Goal: Task Accomplishment & Management: Manage account settings

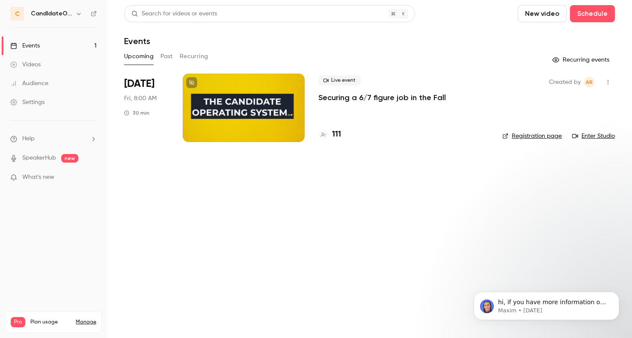
click at [368, 98] on p "Securing a 6/7 figure job in the Fall" at bounding box center [383, 97] width 128 height 10
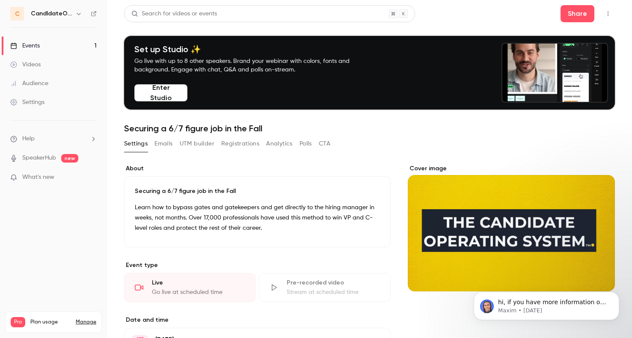
click at [173, 89] on button "Enter Studio" at bounding box center [160, 92] width 53 height 17
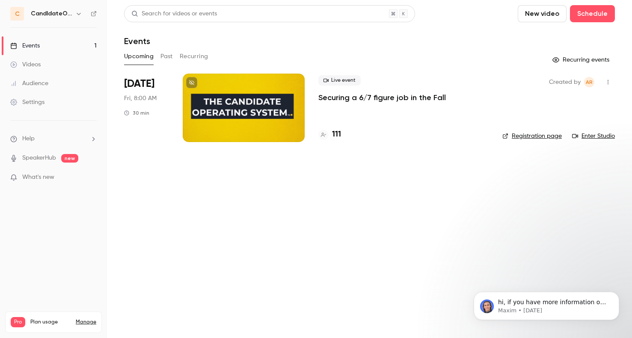
click at [338, 135] on h4 "111" at bounding box center [336, 135] width 9 height 12
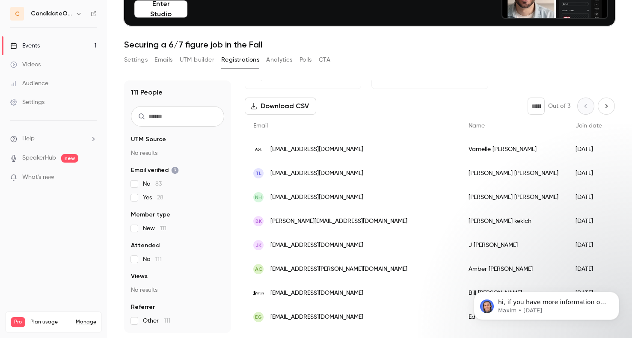
scroll to position [23, 0]
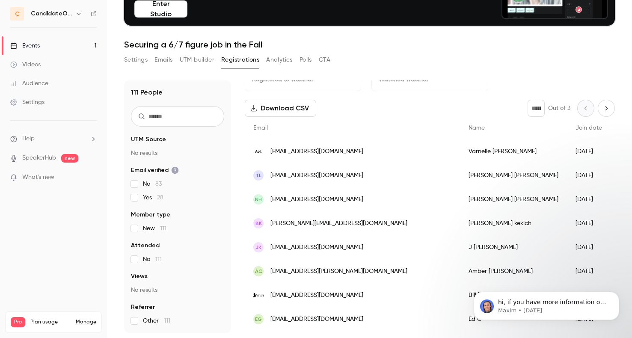
click at [301, 173] on span "tlauritzen@gmail.com" at bounding box center [317, 175] width 93 height 9
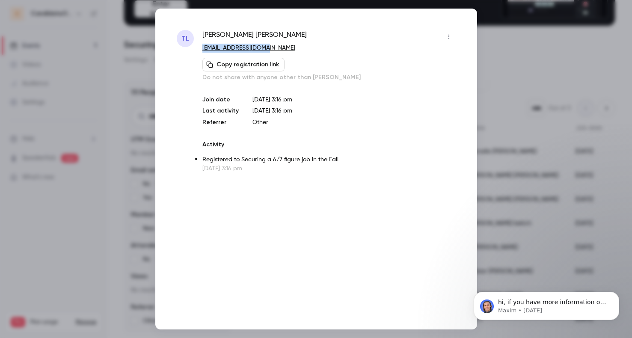
drag, startPoint x: 270, startPoint y: 48, endPoint x: 201, endPoint y: 48, distance: 68.9
click at [201, 48] on div "TL Thomas Lauritzen tlauritzen@gmail.com Copy registration link Do not share wi…" at bounding box center [316, 101] width 279 height 143
copy link "tlauritzen@gmail.com"
click at [448, 39] on icon "button" at bounding box center [449, 37] width 7 height 6
click at [434, 61] on div "Block from all events" at bounding box center [416, 58] width 65 height 9
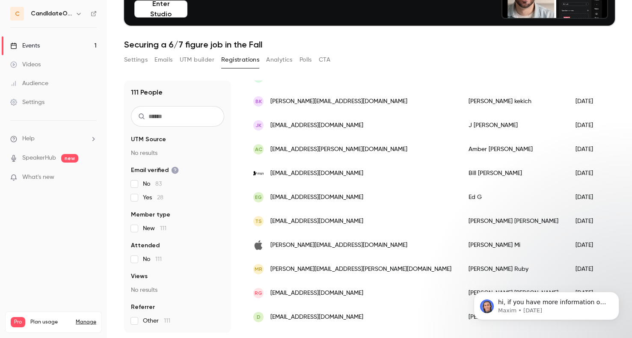
scroll to position [0, 0]
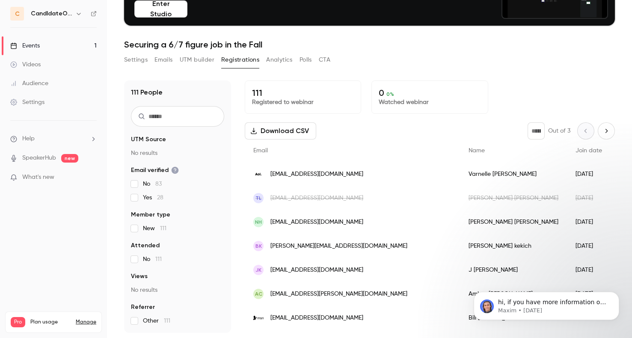
click at [280, 61] on button "Analytics" at bounding box center [279, 60] width 27 height 14
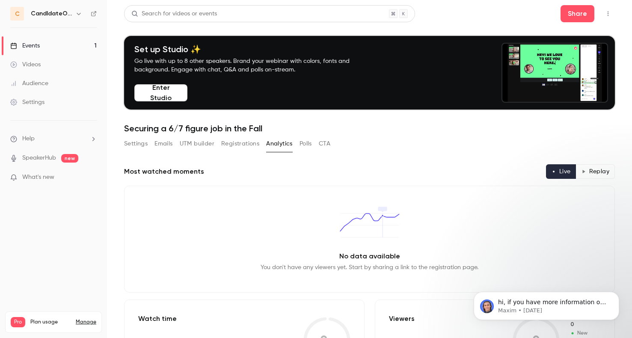
click at [325, 144] on button "CTA" at bounding box center [325, 144] width 12 height 14
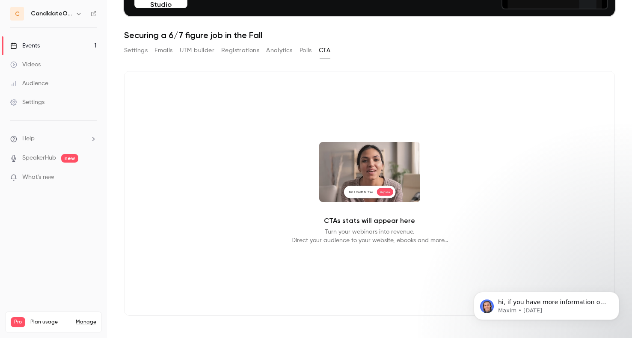
scroll to position [97, 0]
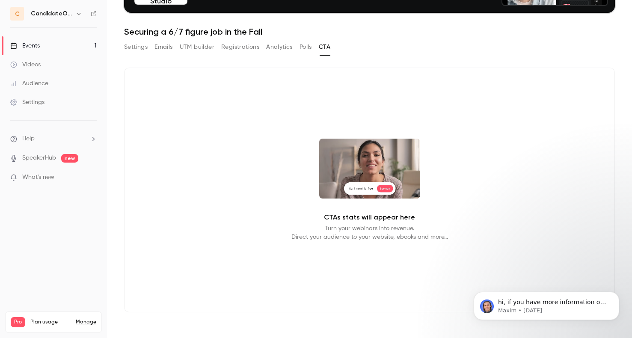
click at [346, 226] on p "Turn your webinars into revenue. Direct your audience to your website, ebooks a…" at bounding box center [370, 232] width 157 height 17
click at [342, 190] on video at bounding box center [369, 169] width 101 height 60
click at [344, 169] on video at bounding box center [369, 169] width 101 height 60
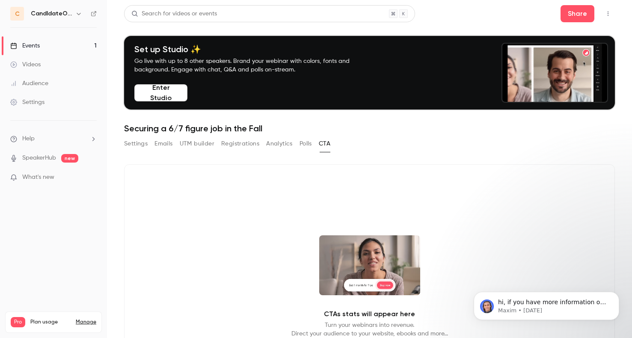
click at [169, 94] on button "Enter Studio" at bounding box center [160, 92] width 53 height 17
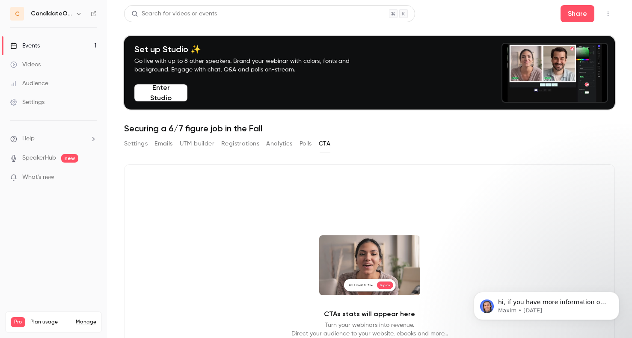
click at [51, 102] on link "Settings" at bounding box center [53, 102] width 107 height 19
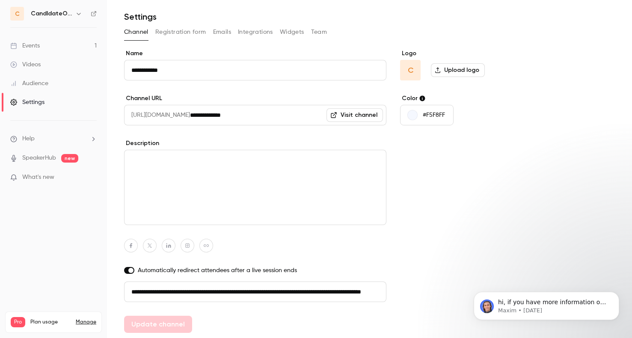
click at [179, 33] on button "Registration form" at bounding box center [180, 32] width 51 height 14
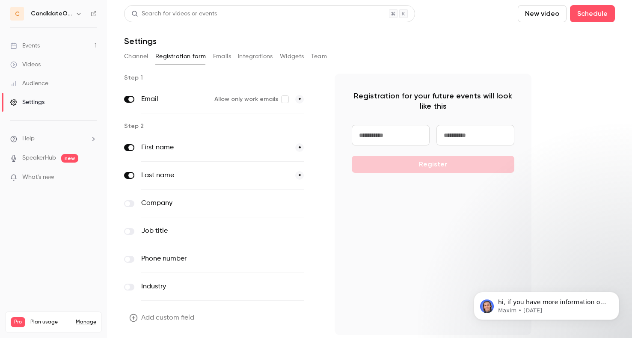
click at [221, 55] on button "Emails" at bounding box center [222, 57] width 18 height 14
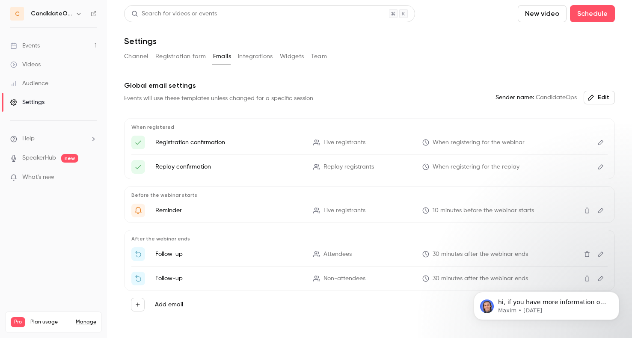
scroll to position [16, 0]
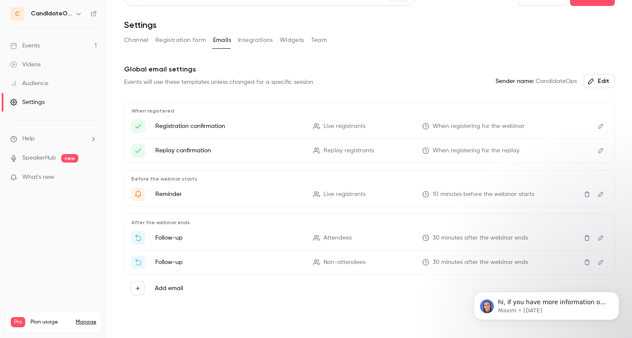
click at [586, 264] on icon "Delete" at bounding box center [587, 262] width 7 height 6
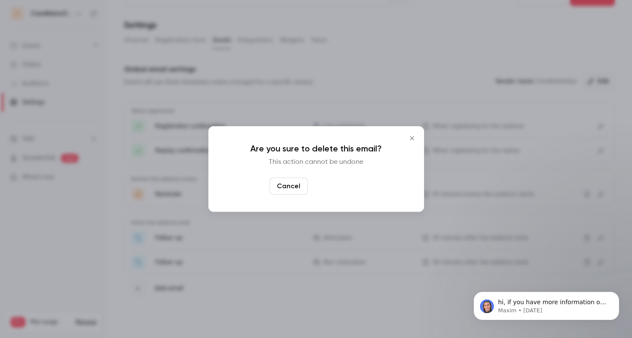
click at [342, 184] on button "Yes, delete" at bounding box center [336, 186] width 51 height 17
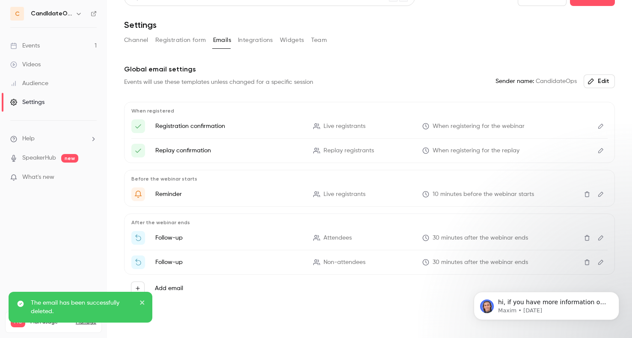
scroll to position [0, 0]
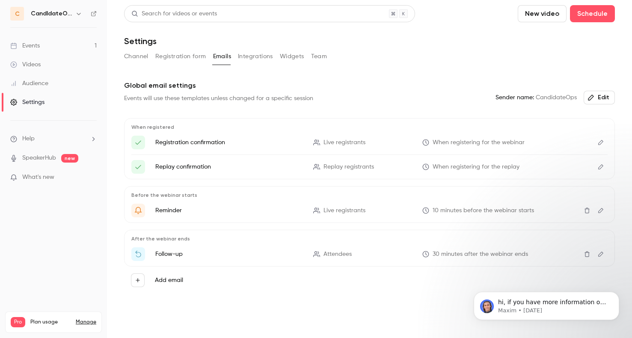
click at [602, 164] on icon "Edit" at bounding box center [601, 166] width 5 height 5
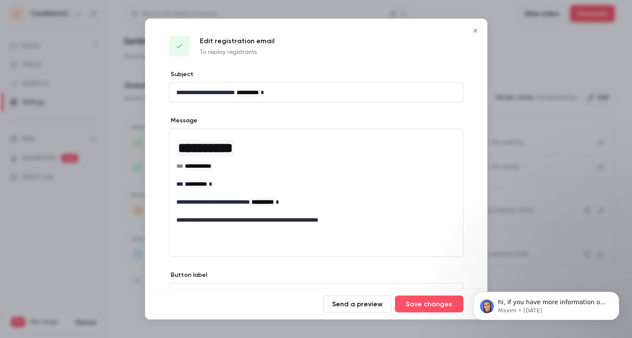
click at [474, 32] on icon "Close" at bounding box center [476, 31] width 4 height 4
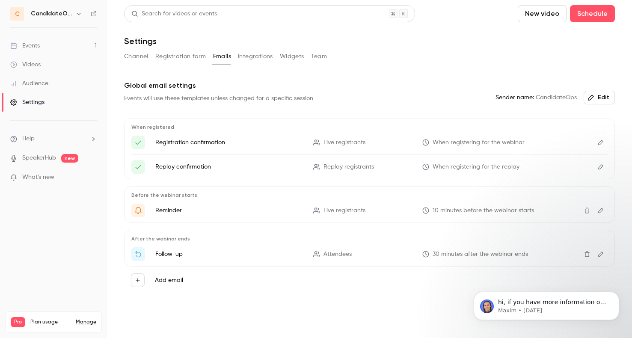
click at [294, 57] on button "Widgets" at bounding box center [292, 57] width 24 height 14
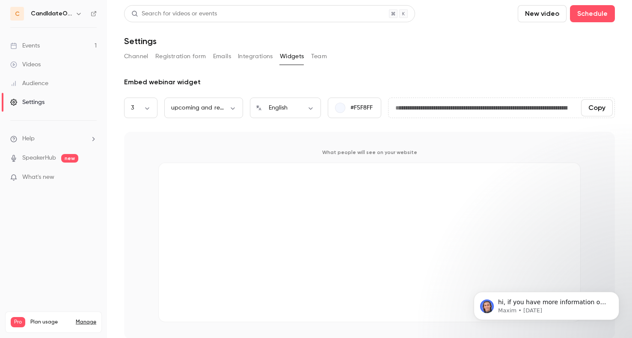
click at [321, 56] on button "Team" at bounding box center [319, 57] width 16 height 14
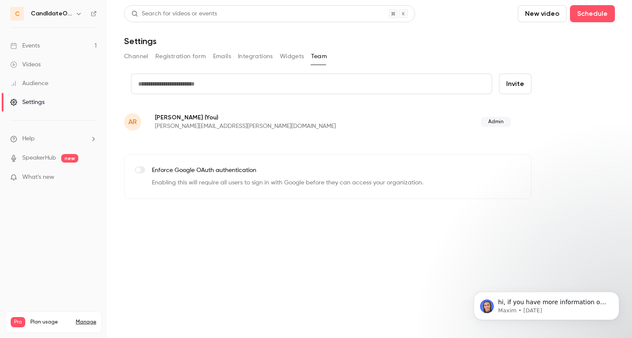
click at [224, 58] on button "Emails" at bounding box center [222, 57] width 18 height 14
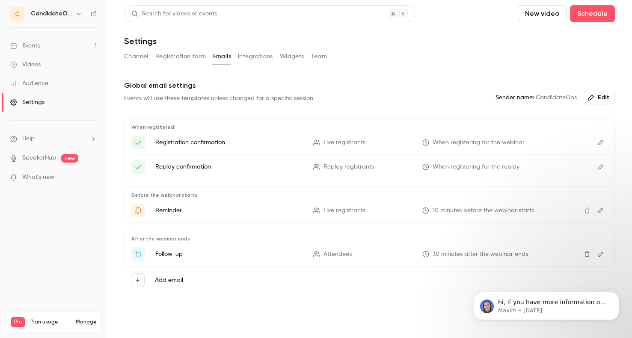
click at [95, 44] on link "Events 1" at bounding box center [53, 45] width 107 height 19
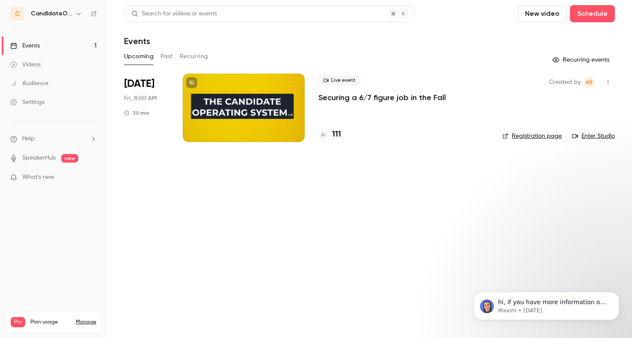
click at [610, 82] on icon "button" at bounding box center [608, 82] width 7 height 6
click at [574, 147] on div "Duplicate" at bounding box center [575, 148] width 65 height 9
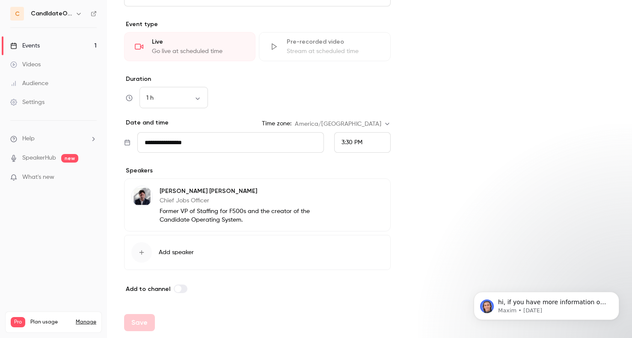
scroll to position [188, 0]
click at [264, 141] on input "**********" at bounding box center [230, 142] width 187 height 21
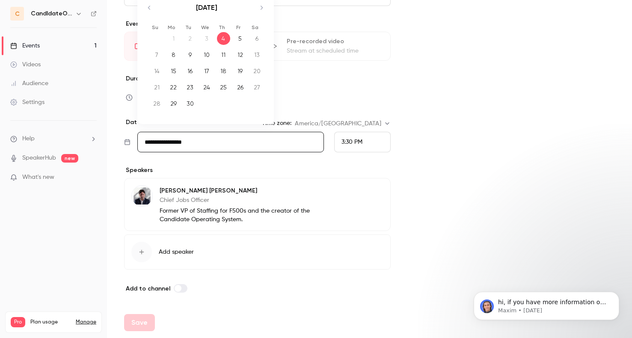
click at [350, 85] on div "Duration 1 h ** ​" at bounding box center [257, 91] width 267 height 33
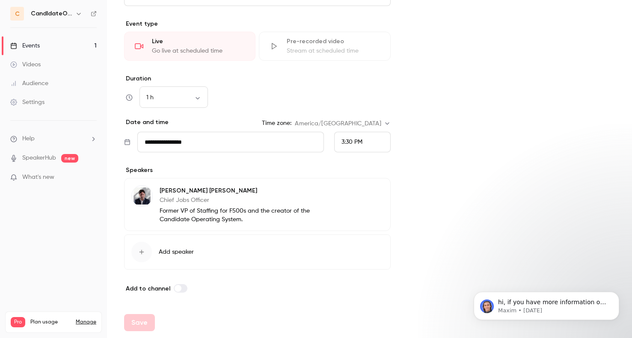
click at [351, 142] on span "3:30 PM" at bounding box center [352, 142] width 21 height 6
click at [355, 110] on li "3:45 PM" at bounding box center [363, 105] width 56 height 23
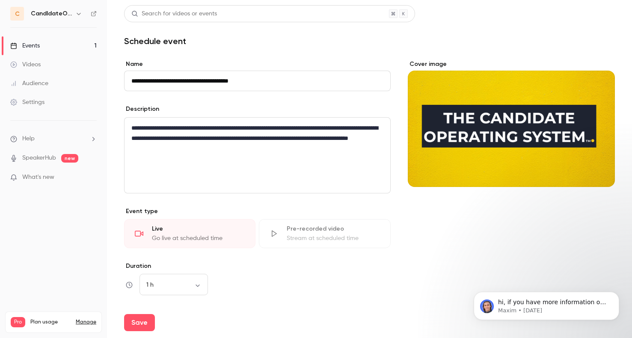
scroll to position [188, 0]
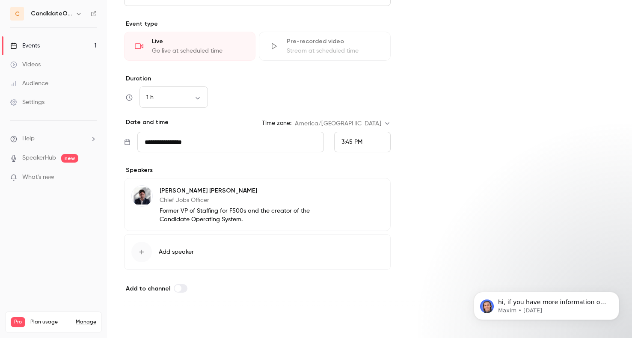
click at [147, 316] on button "Save" at bounding box center [139, 322] width 31 height 17
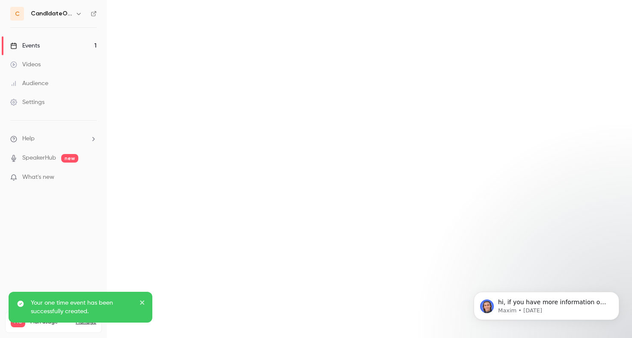
scroll to position [0, 0]
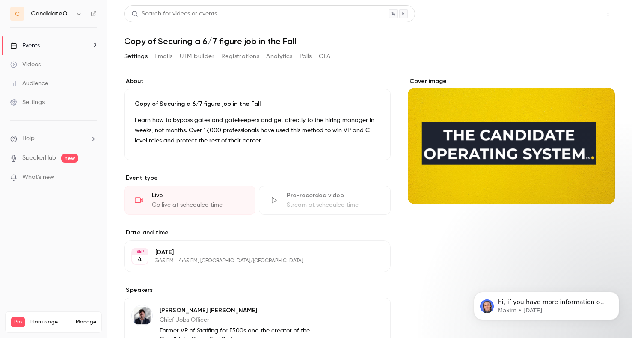
click at [568, 15] on button "Share" at bounding box center [578, 13] width 34 height 17
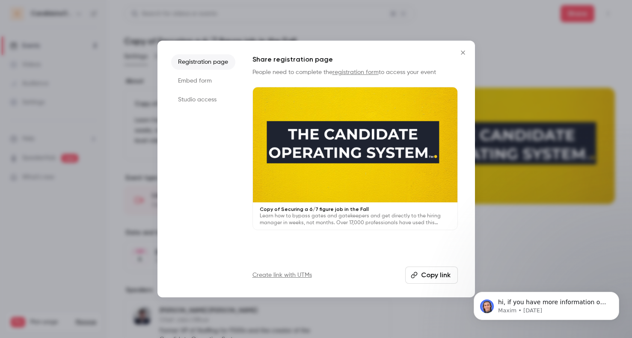
click at [426, 274] on button "Copy link" at bounding box center [432, 275] width 53 height 17
click at [462, 52] on icon "Close" at bounding box center [463, 52] width 10 height 7
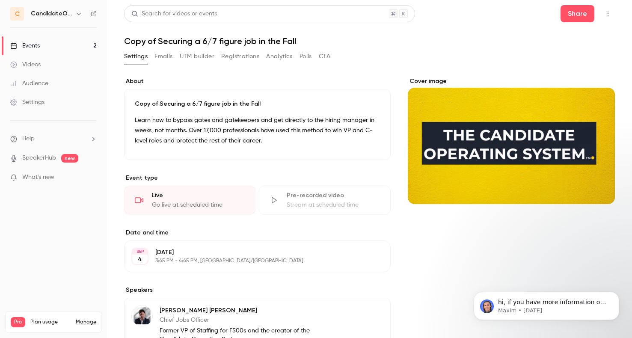
click at [42, 45] on link "Events 2" at bounding box center [53, 45] width 107 height 19
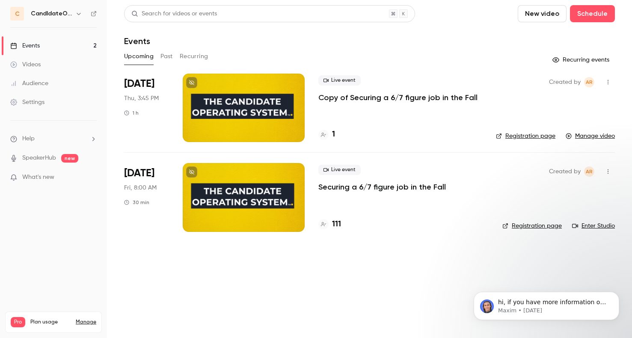
click at [604, 135] on link "Manage video" at bounding box center [590, 136] width 49 height 9
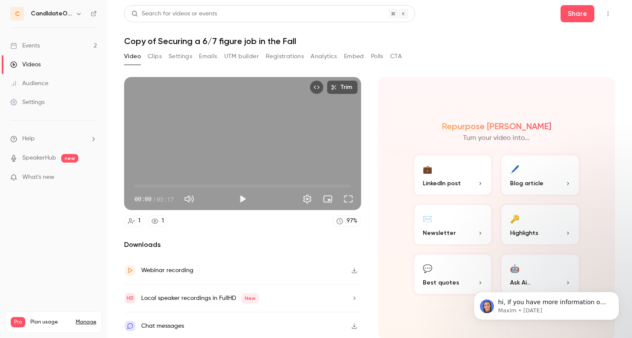
scroll to position [2, 0]
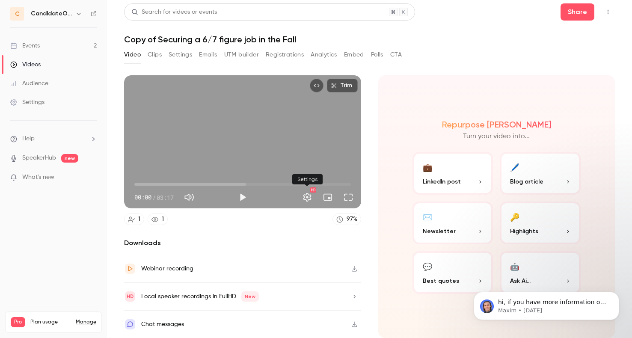
click at [307, 195] on button "Settings" at bounding box center [307, 197] width 17 height 17
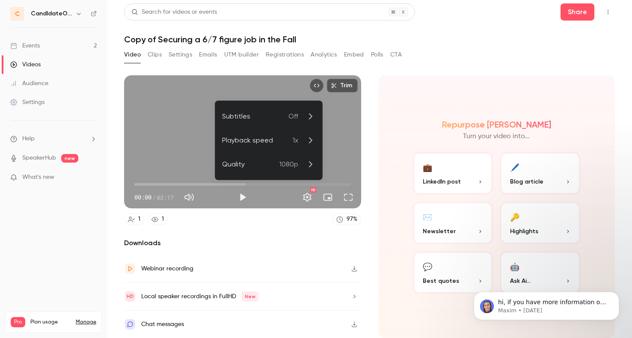
click at [412, 134] on div at bounding box center [316, 169] width 632 height 338
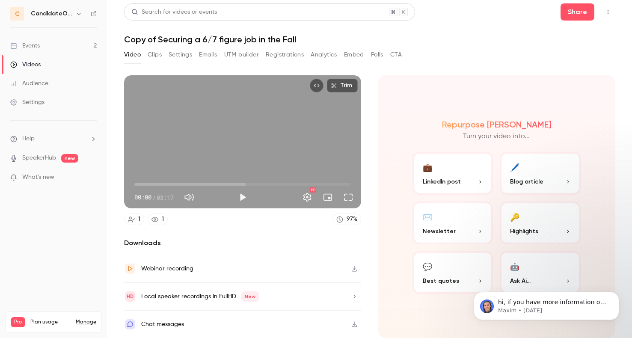
click at [66, 62] on link "Videos" at bounding box center [53, 64] width 107 height 19
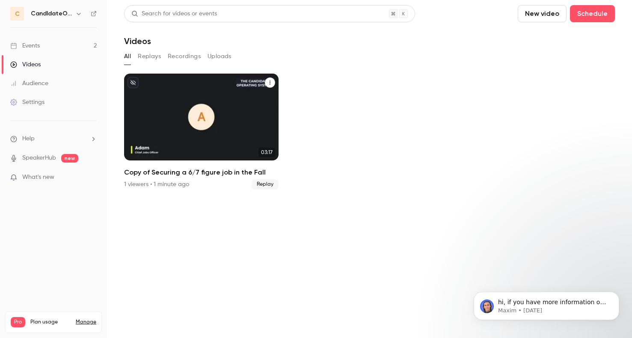
click at [271, 82] on icon "Copy of Securing a 6/7 figure job in the Fall" at bounding box center [270, 82] width 5 height 5
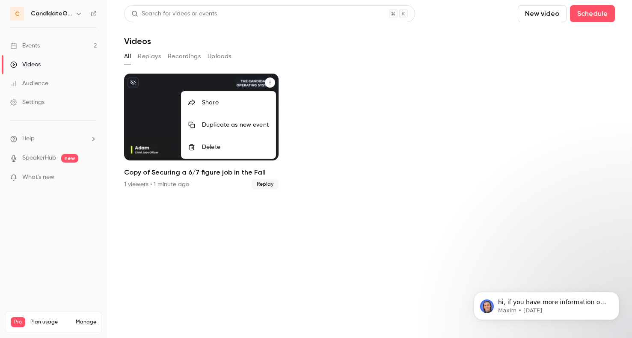
click at [245, 147] on div "Delete" at bounding box center [235, 147] width 67 height 9
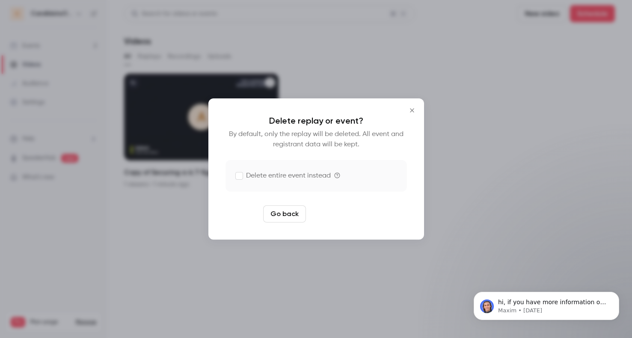
click at [357, 218] on button "Delete replay" at bounding box center [340, 214] width 60 height 17
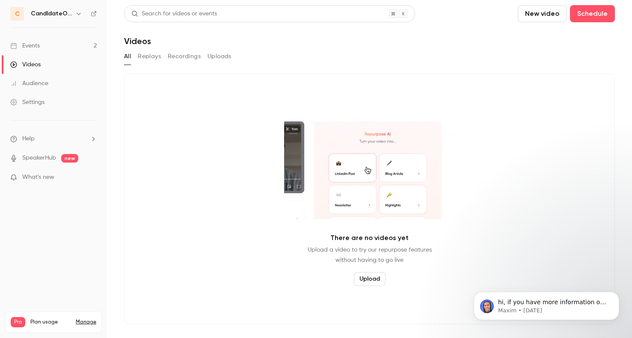
click at [54, 48] on link "Events 2" at bounding box center [53, 45] width 107 height 19
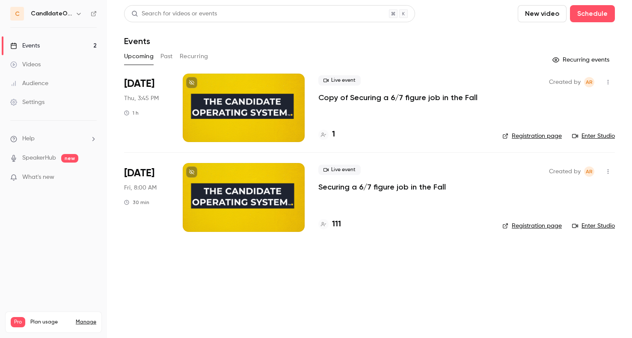
click at [523, 224] on link "Registration page" at bounding box center [533, 226] width 60 height 9
click at [337, 224] on h4 "116" at bounding box center [337, 225] width 10 height 12
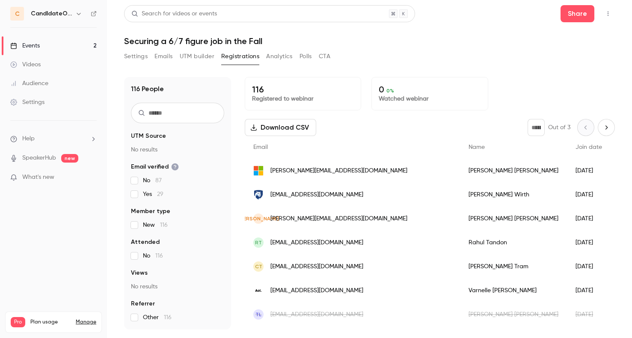
click at [64, 106] on link "Settings" at bounding box center [53, 102] width 107 height 19
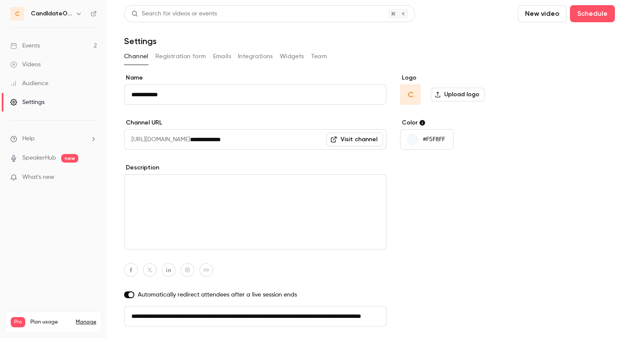
click at [179, 55] on button "Registration form" at bounding box center [180, 57] width 51 height 14
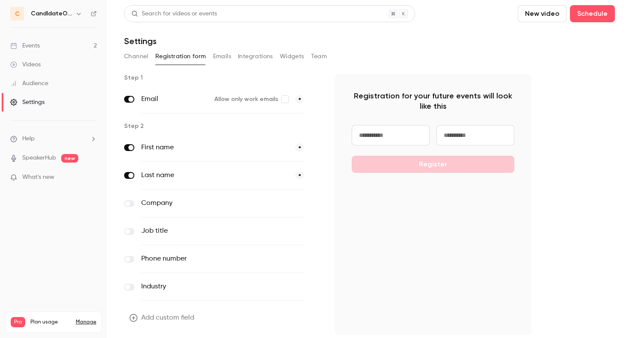
click at [78, 173] on p "What's new" at bounding box center [46, 177] width 73 height 9
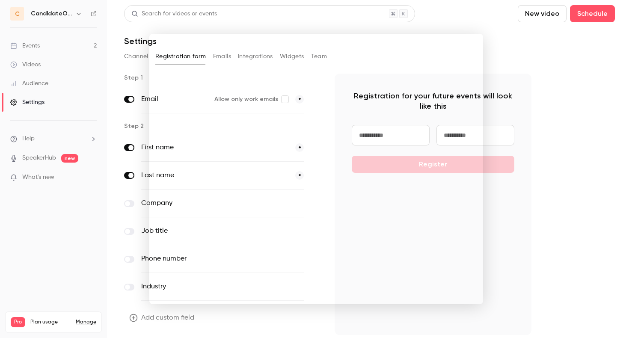
click at [91, 227] on div at bounding box center [316, 169] width 632 height 338
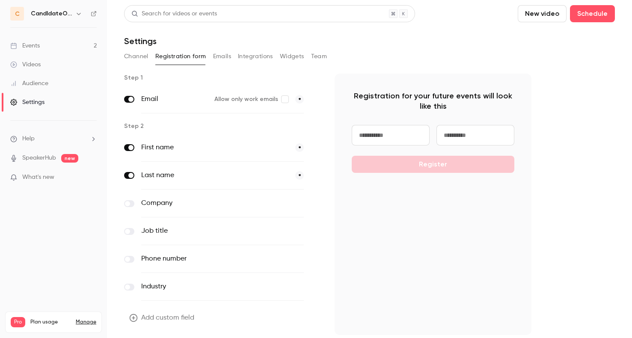
click at [94, 138] on icon "help-dropdown-opener" at bounding box center [93, 139] width 2 height 4
click at [44, 84] on div at bounding box center [316, 169] width 632 height 338
click at [36, 82] on div "Audience" at bounding box center [29, 83] width 38 height 9
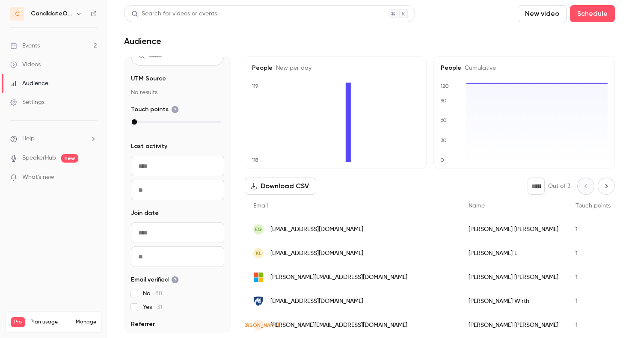
scroll to position [53, 0]
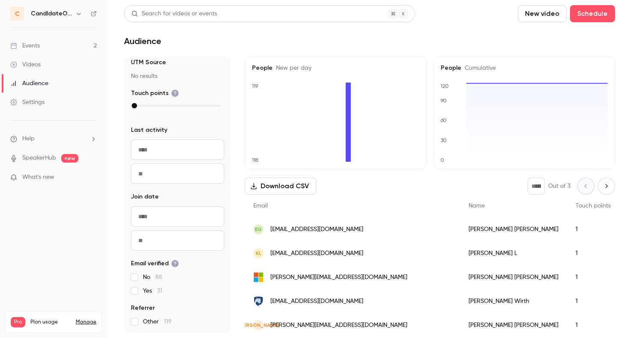
click at [49, 67] on link "Videos" at bounding box center [53, 64] width 107 height 19
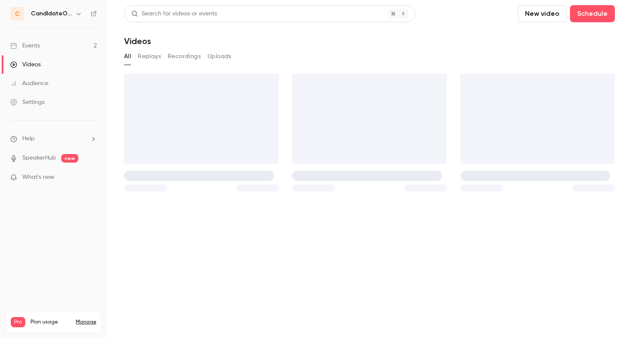
click at [48, 47] on link "Events 2" at bounding box center [53, 45] width 107 height 19
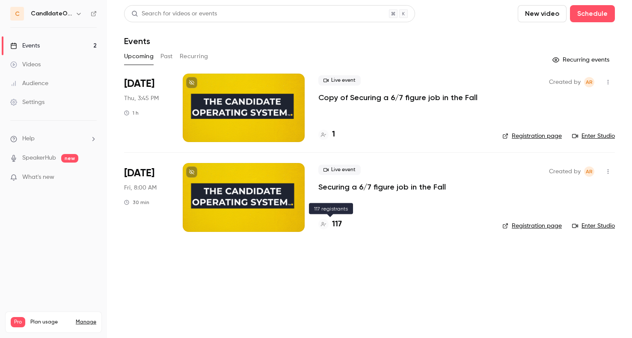
click at [339, 222] on h4 "117" at bounding box center [337, 225] width 10 height 12
